Goal: Information Seeking & Learning: Learn about a topic

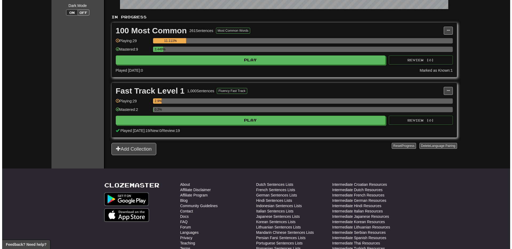
scroll to position [38, 0]
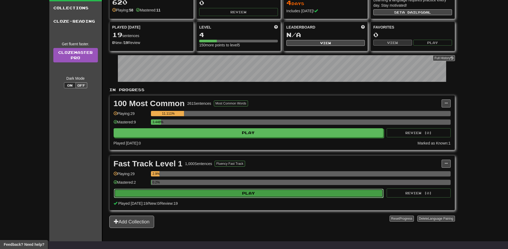
click at [252, 195] on button "Play" at bounding box center [249, 193] width 270 height 9
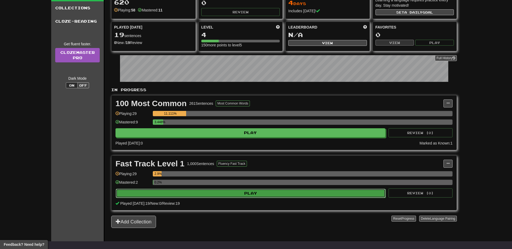
select select "**"
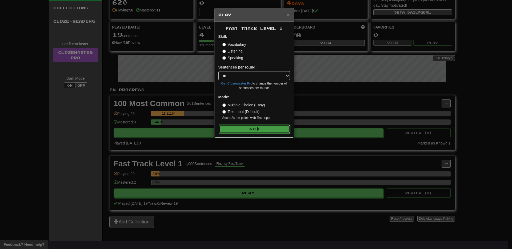
click at [253, 128] on button "Go" at bounding box center [255, 129] width 72 height 9
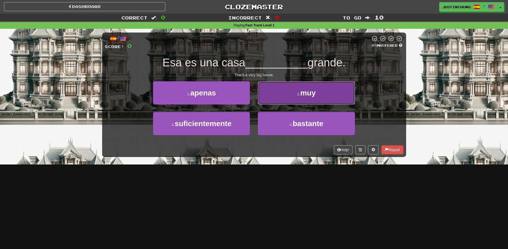
click at [305, 91] on span "muy" at bounding box center [307, 93] width 15 height 8
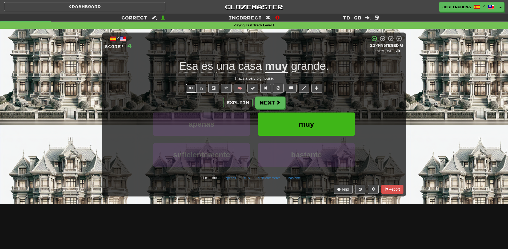
click at [191, 88] on span "Text-to-speech controls" at bounding box center [191, 88] width 4 height 4
click at [233, 179] on button "apenas" at bounding box center [231, 178] width 16 height 8
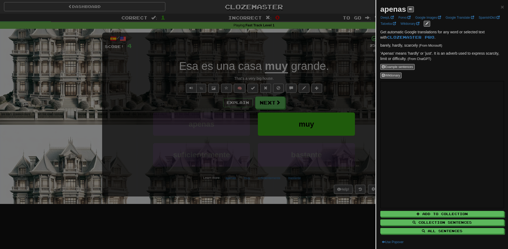
click at [272, 203] on div at bounding box center [254, 124] width 508 height 249
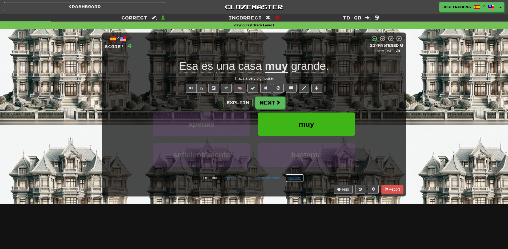
click at [295, 179] on button "bastante" at bounding box center [295, 178] width 18 height 8
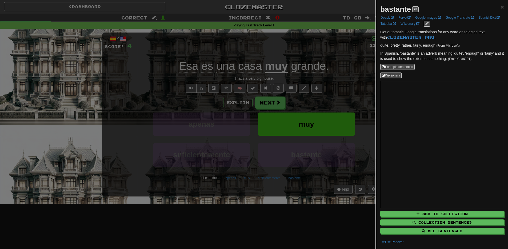
click at [254, 189] on div at bounding box center [254, 124] width 508 height 249
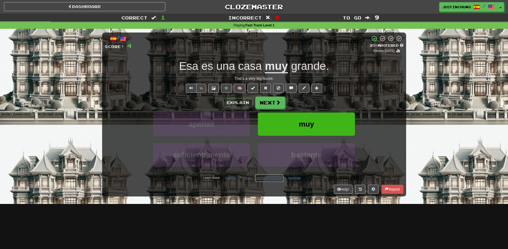
click at [265, 180] on button "suficientemente" at bounding box center [269, 178] width 28 height 8
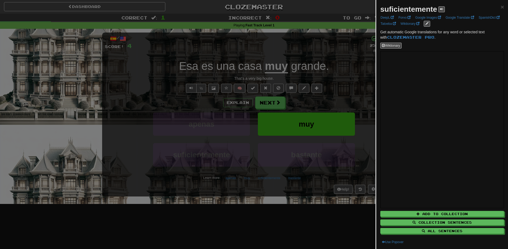
click at [259, 206] on div at bounding box center [254, 124] width 508 height 249
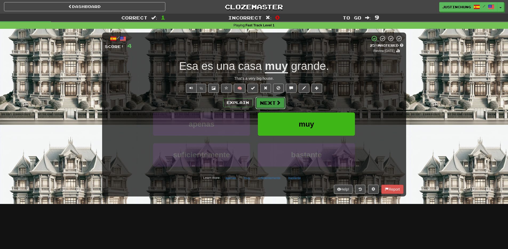
click at [271, 105] on button "Next" at bounding box center [271, 103] width 30 height 12
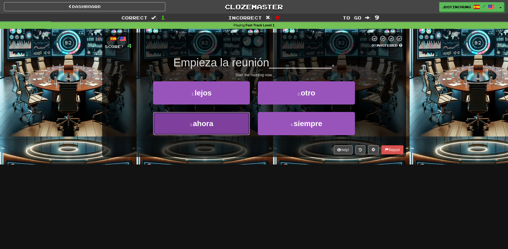
click at [207, 125] on span "ahora" at bounding box center [203, 124] width 20 height 8
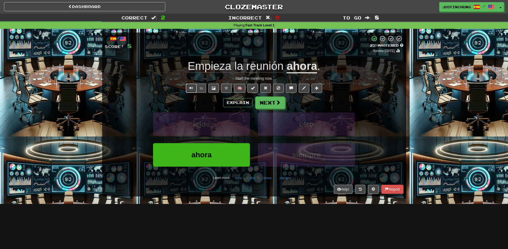
click at [191, 88] on span "Text-to-speech controls" at bounding box center [191, 88] width 4 height 4
click at [270, 101] on button "Next" at bounding box center [271, 103] width 30 height 12
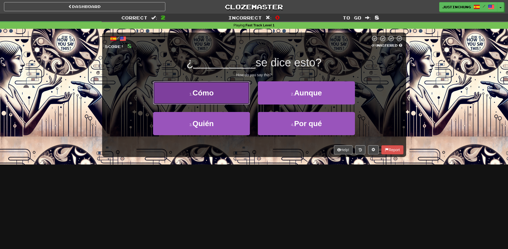
click at [208, 97] on button "1 . Cómo" at bounding box center [201, 92] width 97 height 23
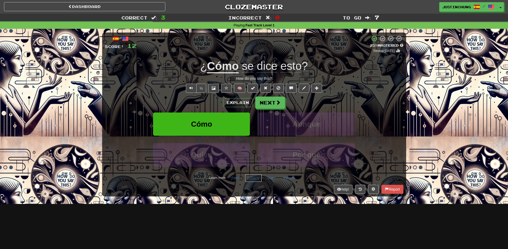
click at [254, 180] on button "Aunque" at bounding box center [253, 178] width 17 height 8
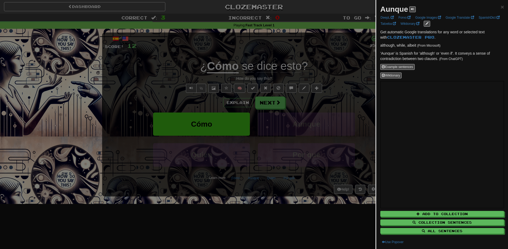
click at [279, 210] on div at bounding box center [254, 124] width 508 height 249
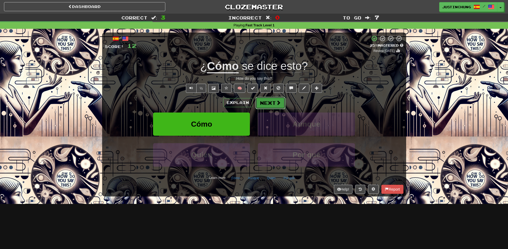
click at [271, 103] on button "Next" at bounding box center [271, 103] width 30 height 12
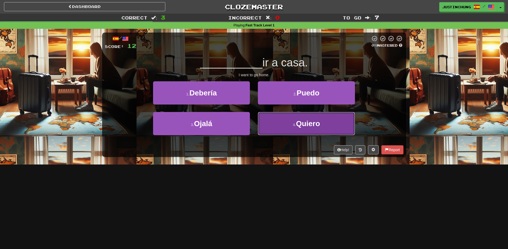
click at [301, 130] on button "4 . Quiero" at bounding box center [306, 123] width 97 height 23
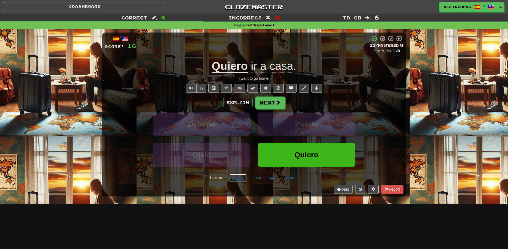
click at [238, 179] on button "Debería" at bounding box center [237, 178] width 17 height 8
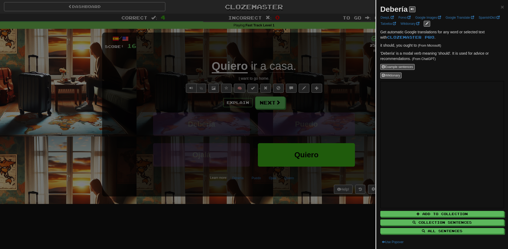
click at [256, 201] on div at bounding box center [254, 124] width 508 height 249
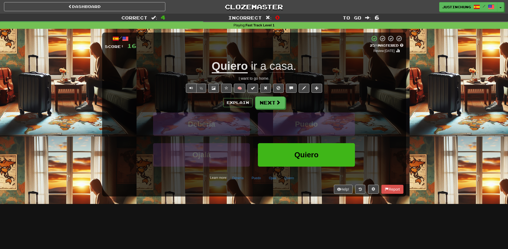
scroll to position [1, 0]
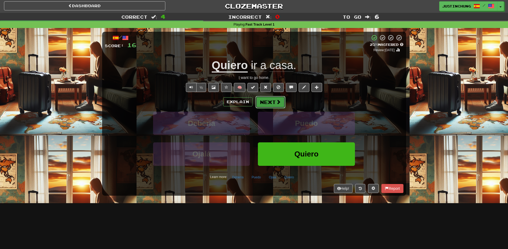
click at [266, 101] on button "Next" at bounding box center [271, 102] width 30 height 12
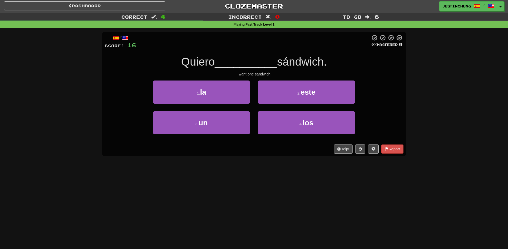
scroll to position [2, 0]
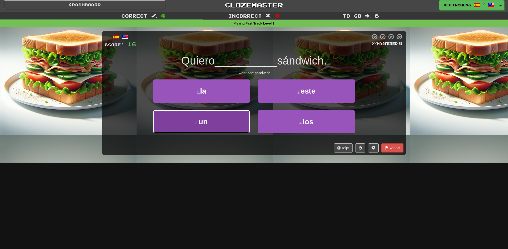
click at [207, 126] on button "3 . un" at bounding box center [201, 121] width 97 height 23
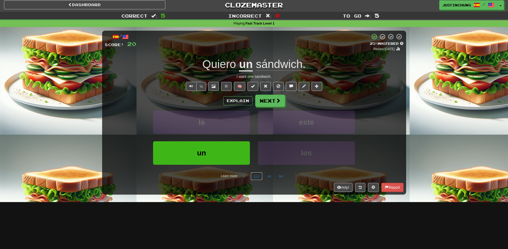
click at [259, 179] on button "este" at bounding box center [257, 176] width 12 height 8
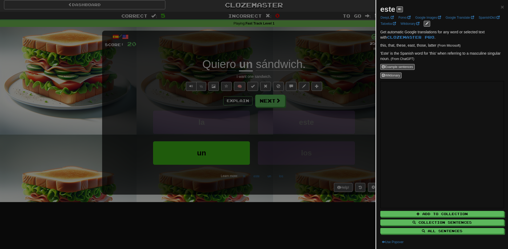
click at [266, 211] on div at bounding box center [254, 124] width 508 height 249
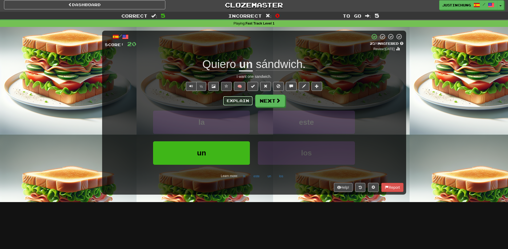
click at [231, 99] on button "Explain" at bounding box center [237, 100] width 29 height 9
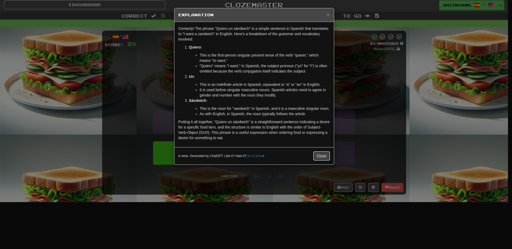
click at [316, 161] on button "Close" at bounding box center [322, 156] width 17 height 9
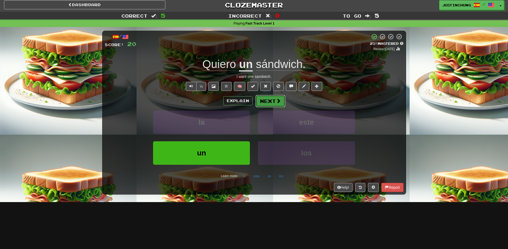
click at [278, 104] on button "Next" at bounding box center [271, 101] width 30 height 12
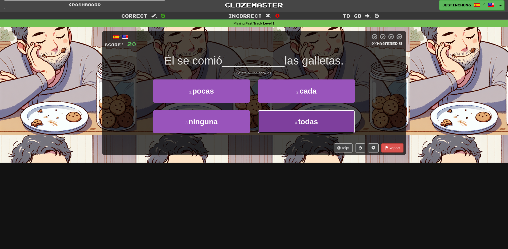
click at [297, 128] on button "4 . todas" at bounding box center [306, 121] width 97 height 23
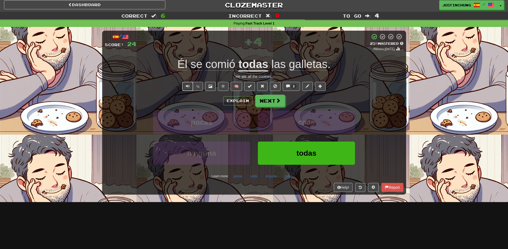
click at [187, 86] on span "Text-to-speech controls" at bounding box center [188, 86] width 4 height 4
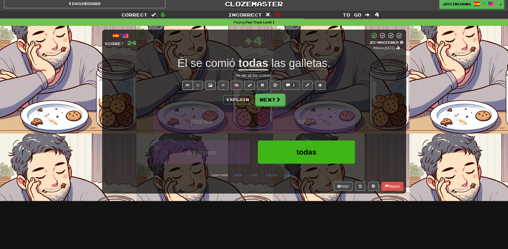
scroll to position [3, 0]
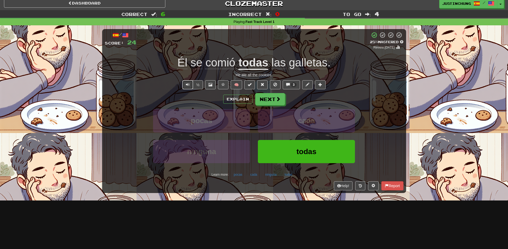
click at [186, 86] on button "Text-to-speech controls" at bounding box center [188, 84] width 11 height 9
click at [272, 178] on button "ninguna" at bounding box center [271, 175] width 17 height 8
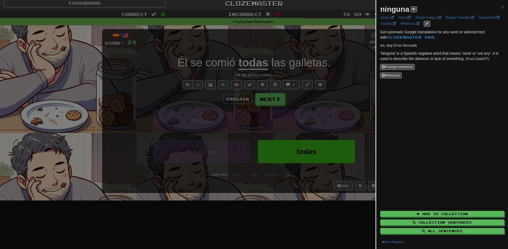
click at [298, 196] on div at bounding box center [254, 124] width 508 height 249
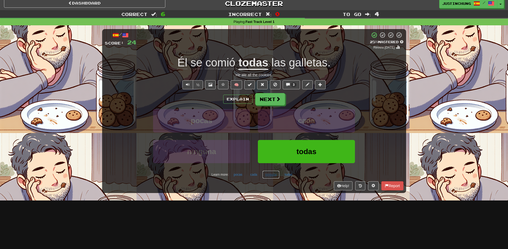
click at [273, 176] on button "ninguna" at bounding box center [271, 175] width 17 height 8
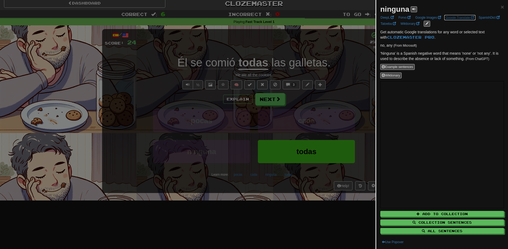
click at [459, 19] on link "Google Translate" at bounding box center [460, 18] width 32 height 6
click at [230, 218] on div at bounding box center [254, 124] width 508 height 249
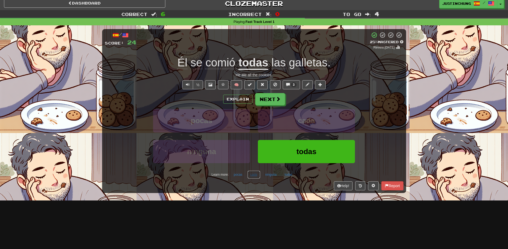
click at [251, 174] on button "cada" at bounding box center [254, 175] width 13 height 8
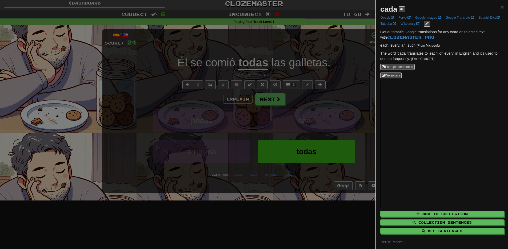
click at [258, 219] on div at bounding box center [254, 124] width 508 height 249
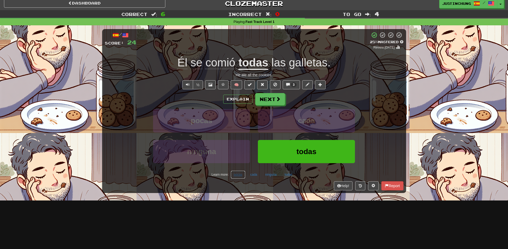
click at [234, 175] on button "pocas" at bounding box center [238, 175] width 14 height 8
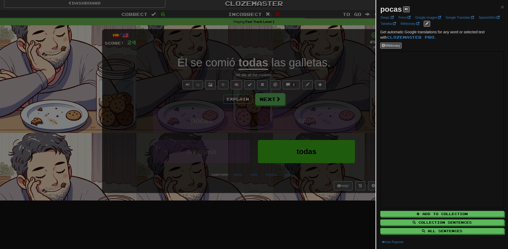
click at [278, 215] on div at bounding box center [254, 124] width 508 height 249
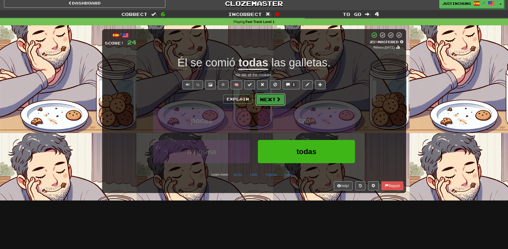
click at [272, 97] on button "Next" at bounding box center [271, 99] width 30 height 12
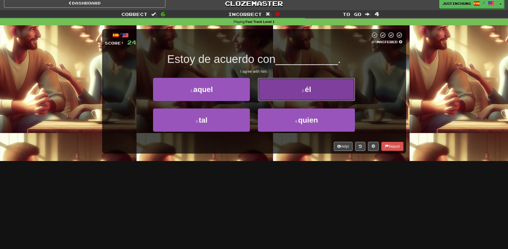
click at [286, 85] on button "2 . él" at bounding box center [306, 89] width 97 height 23
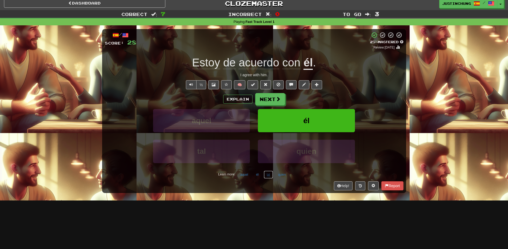
click at [268, 175] on button "tal" at bounding box center [268, 175] width 9 height 8
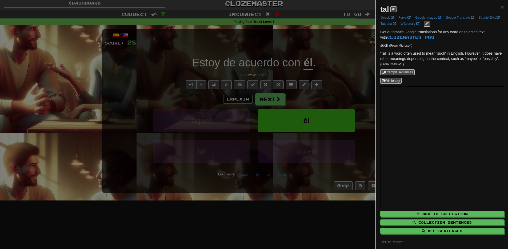
click at [292, 226] on div at bounding box center [254, 124] width 508 height 249
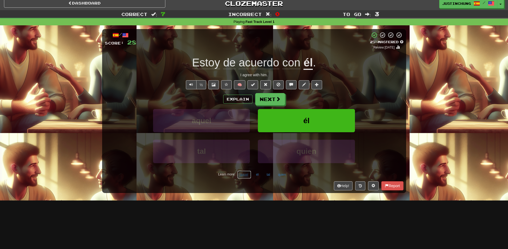
click at [244, 176] on button "aquel" at bounding box center [244, 175] width 14 height 8
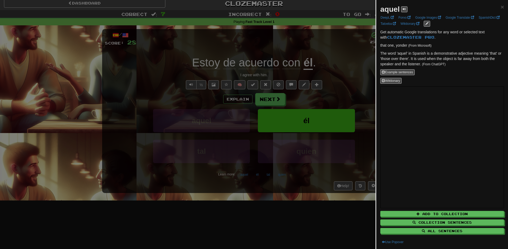
click at [288, 215] on div at bounding box center [254, 124] width 508 height 249
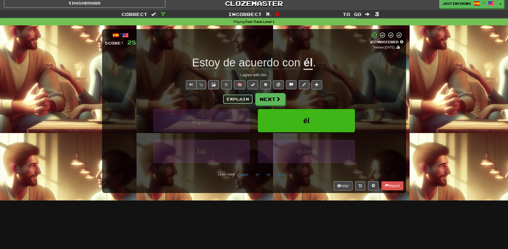
click at [240, 101] on button "Explain" at bounding box center [237, 99] width 29 height 9
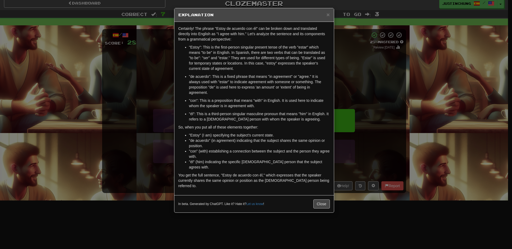
click at [203, 212] on div "× Explanation Certainly! The phrase "Estoy de acuerdo con él" can be broken dow…" at bounding box center [256, 124] width 512 height 249
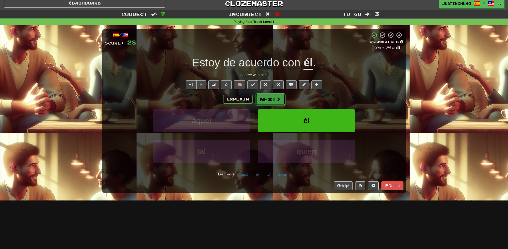
click at [272, 96] on button "Next" at bounding box center [271, 99] width 30 height 12
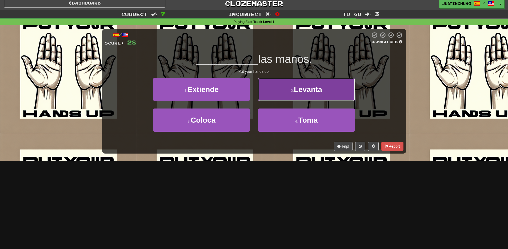
click at [299, 85] on span "Levanta" at bounding box center [308, 89] width 28 height 8
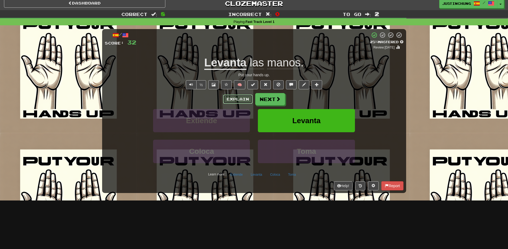
click at [239, 99] on button "Explain" at bounding box center [237, 99] width 29 height 9
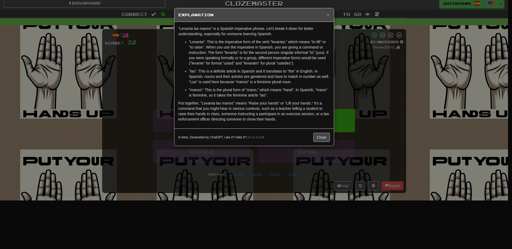
click at [169, 173] on div "× Explanation "Levanta las manos" is a Spanish imperative phrase. Let's break i…" at bounding box center [256, 124] width 512 height 249
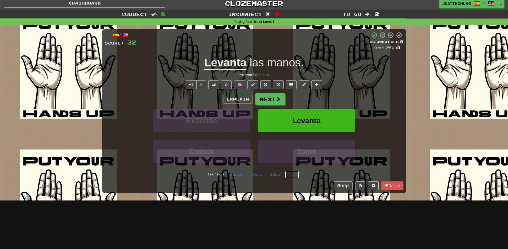
click at [296, 177] on button "Toma" at bounding box center [292, 175] width 14 height 8
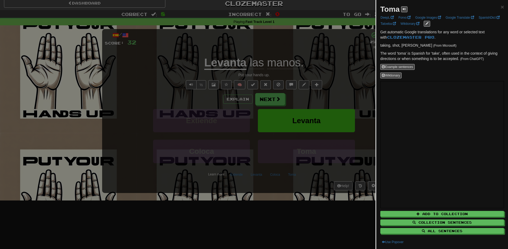
click at [274, 188] on div at bounding box center [254, 124] width 508 height 249
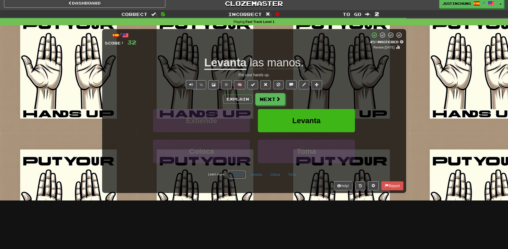
click at [237, 175] on button "Extiende" at bounding box center [237, 175] width 18 height 8
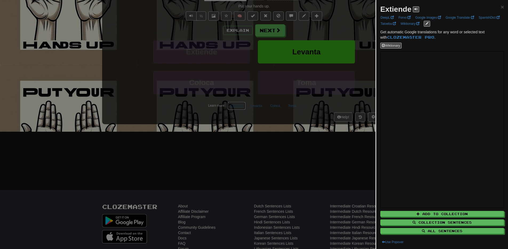
scroll to position [0, 0]
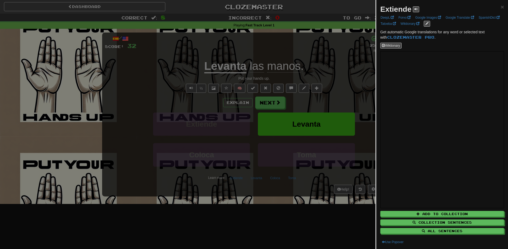
click at [281, 202] on div at bounding box center [254, 124] width 508 height 249
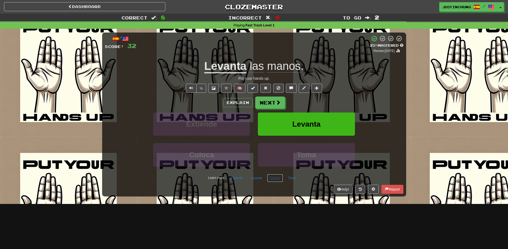
click at [274, 179] on button "Coloca" at bounding box center [275, 178] width 16 height 8
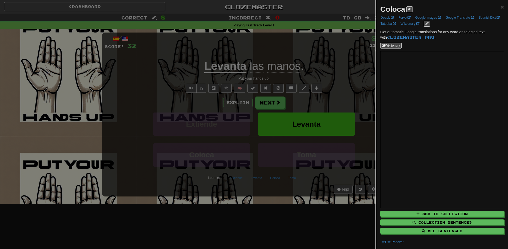
click at [269, 216] on div at bounding box center [254, 124] width 508 height 249
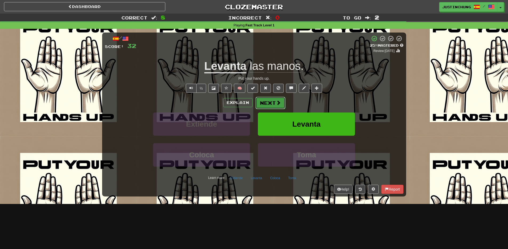
click at [275, 102] on button "Next" at bounding box center [271, 103] width 30 height 12
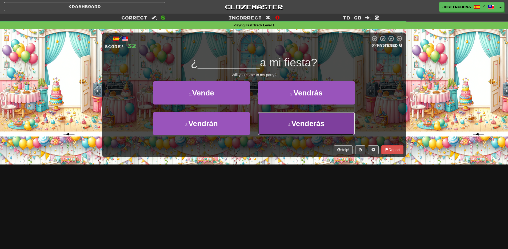
click at [305, 130] on button "4 . Venderás" at bounding box center [306, 123] width 97 height 23
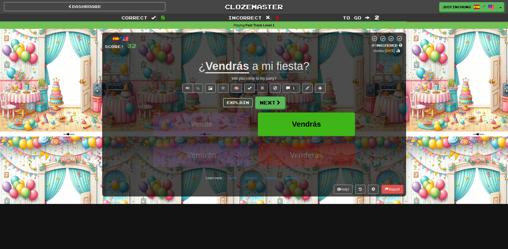
click at [237, 105] on button "Explain" at bounding box center [237, 102] width 29 height 9
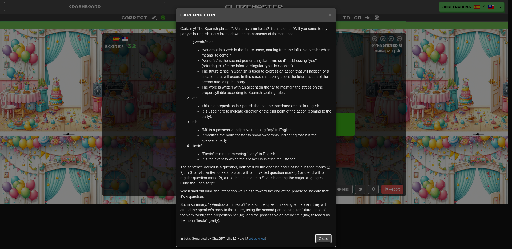
click at [318, 238] on button "Close" at bounding box center [323, 238] width 17 height 9
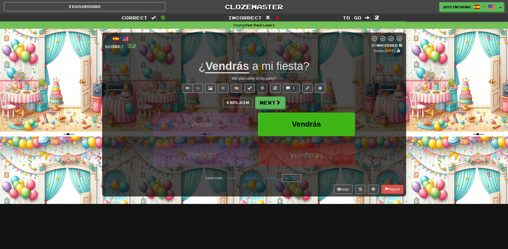
click at [290, 180] on button "Venderás" at bounding box center [291, 178] width 19 height 8
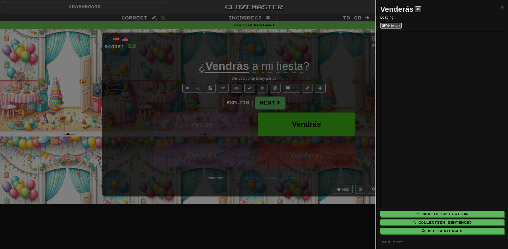
click at [306, 225] on div at bounding box center [254, 124] width 508 height 249
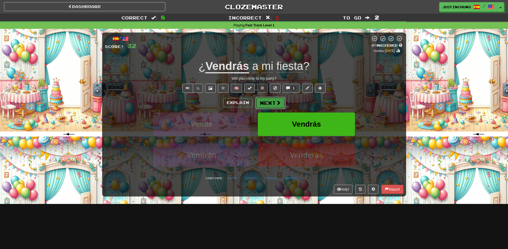
click at [265, 99] on button "Next" at bounding box center [271, 103] width 30 height 12
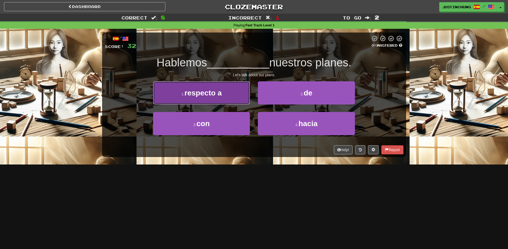
click at [232, 98] on button "1 . respecto a" at bounding box center [201, 92] width 97 height 23
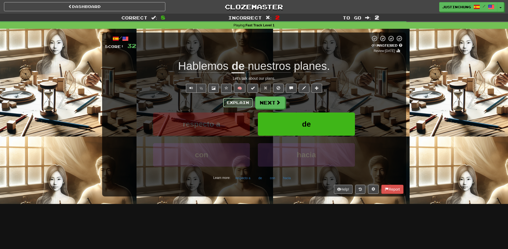
click at [234, 101] on button "Explain" at bounding box center [237, 102] width 29 height 9
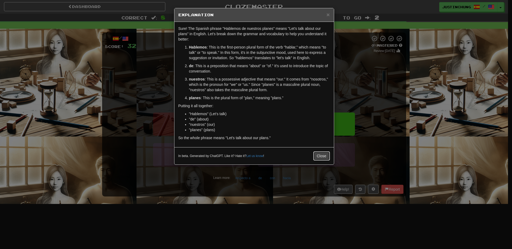
click at [324, 153] on button "Close" at bounding box center [322, 156] width 17 height 9
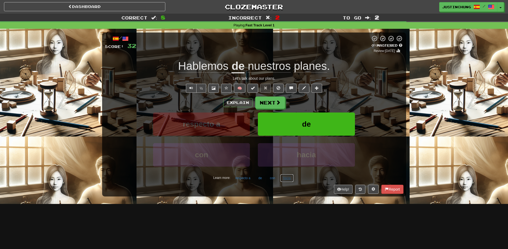
click at [285, 179] on button "hacia" at bounding box center [287, 178] width 14 height 8
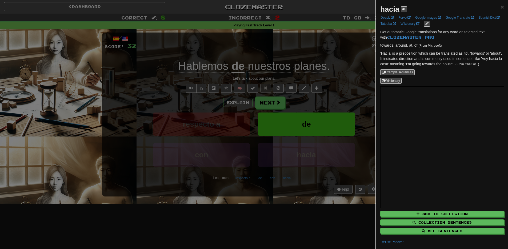
click at [281, 214] on div at bounding box center [254, 124] width 508 height 249
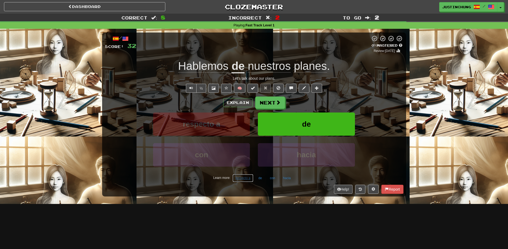
click at [241, 180] on button "respecto a" at bounding box center [243, 178] width 21 height 8
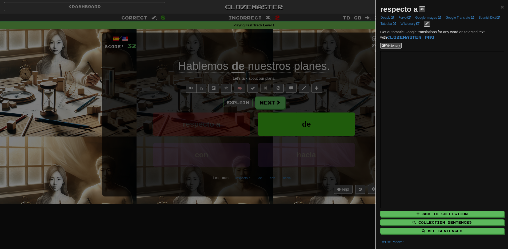
click at [249, 237] on div at bounding box center [254, 124] width 508 height 249
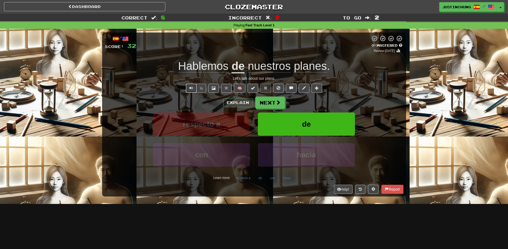
click at [191, 90] on span "Text-to-speech controls" at bounding box center [191, 88] width 4 height 4
click at [276, 101] on span at bounding box center [278, 102] width 5 height 5
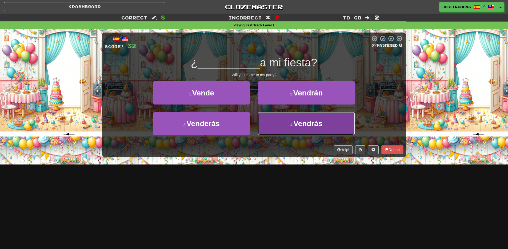
click at [288, 121] on button "4 . Vendrás" at bounding box center [306, 123] width 97 height 23
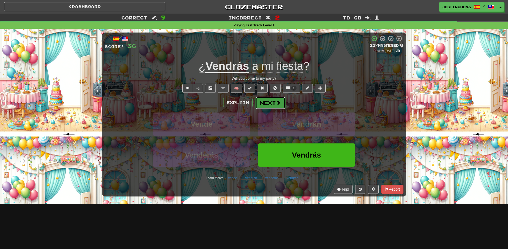
click at [270, 104] on button "Next" at bounding box center [271, 103] width 30 height 12
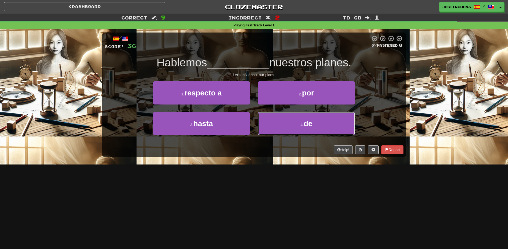
drag, startPoint x: 280, startPoint y: 131, endPoint x: 276, endPoint y: 141, distance: 10.6
click at [280, 131] on button "4 . de" at bounding box center [306, 123] width 97 height 23
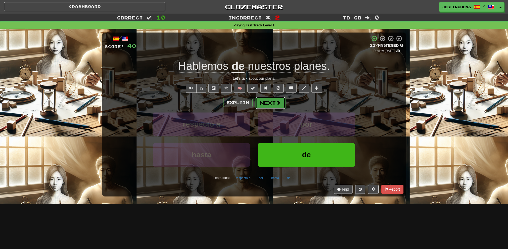
click at [268, 102] on button "Next" at bounding box center [271, 103] width 30 height 12
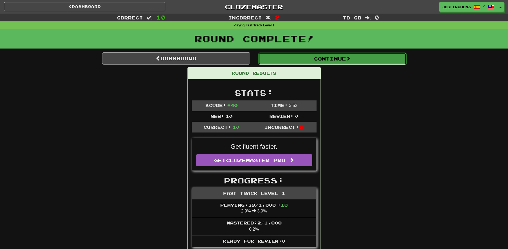
click at [329, 62] on button "Continue" at bounding box center [333, 59] width 148 height 12
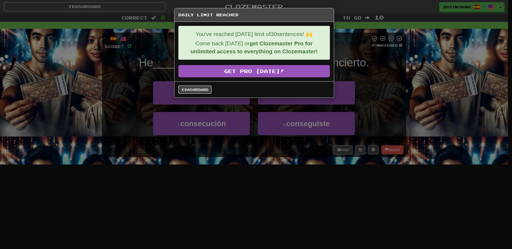
click at [198, 92] on link "Dashboard" at bounding box center [195, 90] width 33 height 8
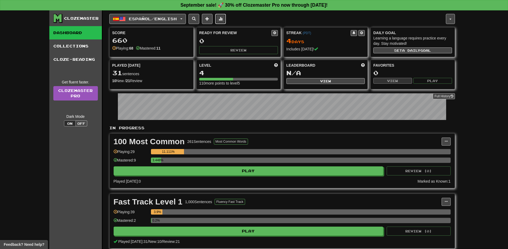
click at [226, 21] on button at bounding box center [220, 19] width 11 height 10
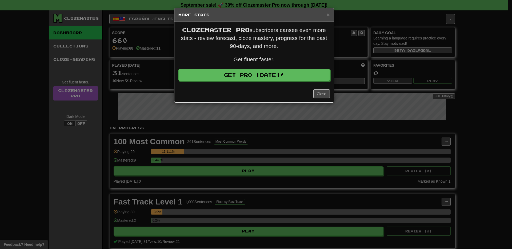
click at [330, 14] on div "× More Stats" at bounding box center [255, 15] width 160 height 14
click at [321, 98] on div "Close" at bounding box center [255, 93] width 160 height 17
click at [322, 95] on button "Close" at bounding box center [322, 93] width 17 height 9
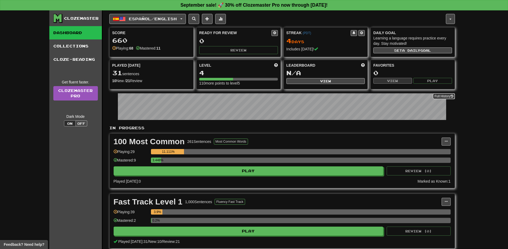
click at [450, 96] on button "Full History" at bounding box center [444, 96] width 22 height 6
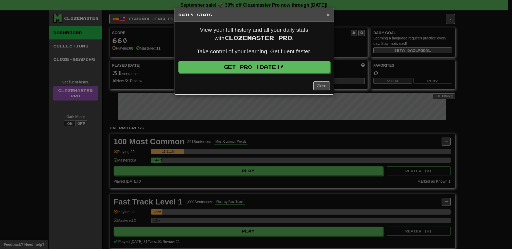
click at [329, 16] on span "×" at bounding box center [328, 14] width 3 height 6
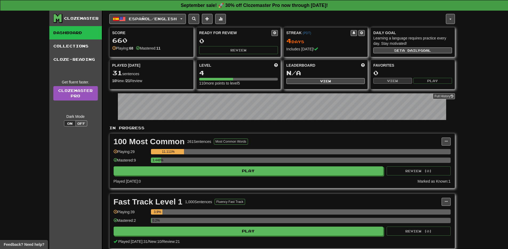
scroll to position [0, 0]
